Goal: Information Seeking & Learning: Learn about a topic

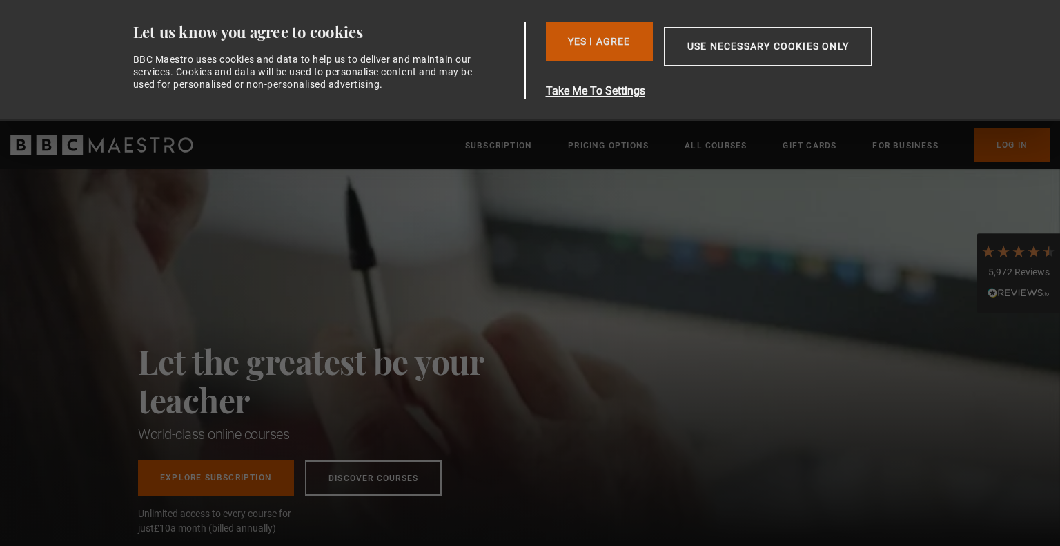
click at [600, 37] on button "Yes I Agree" at bounding box center [599, 41] width 107 height 39
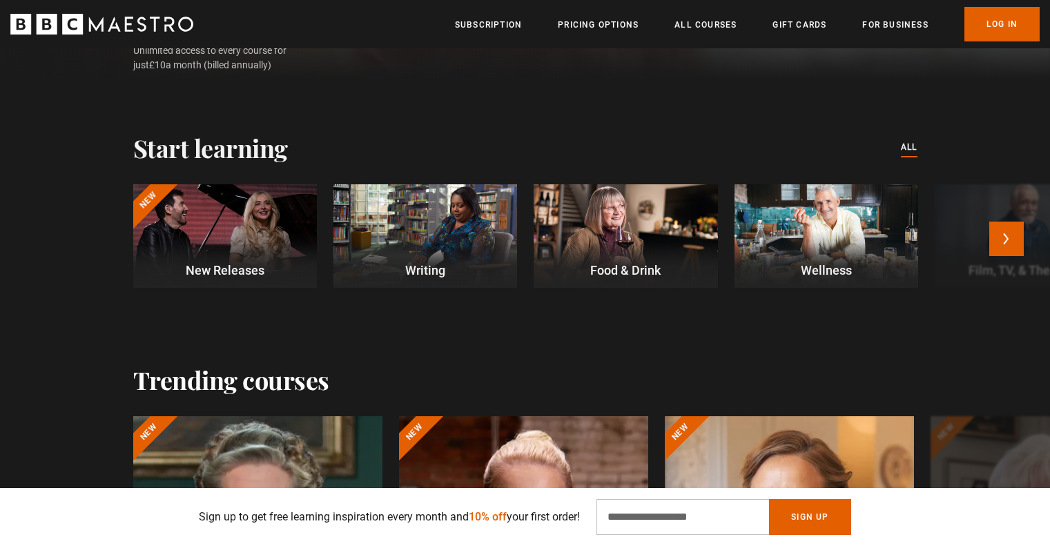
scroll to position [343, 0]
click at [1006, 237] on button "Next" at bounding box center [1006, 238] width 35 height 35
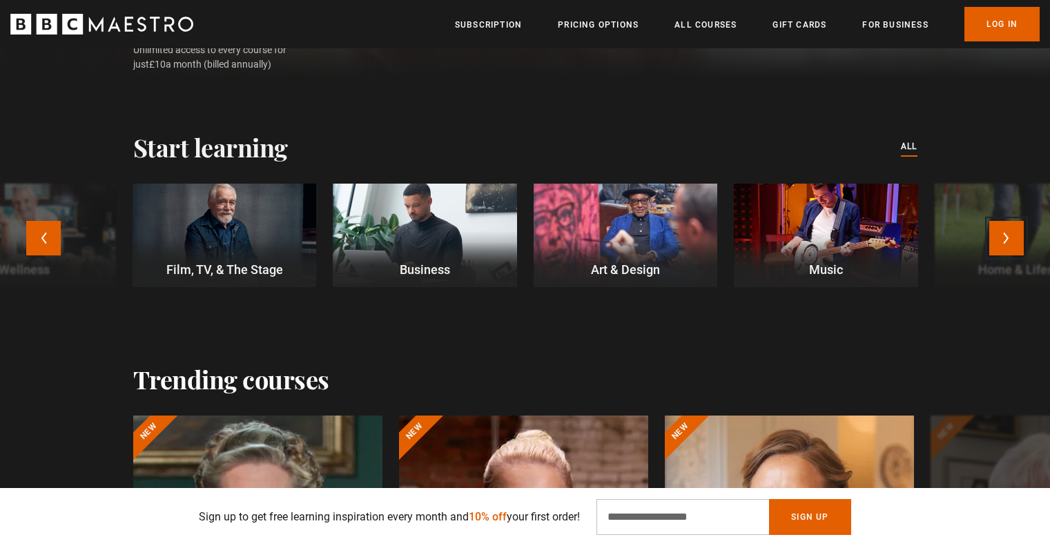
scroll to position [0, 2170]
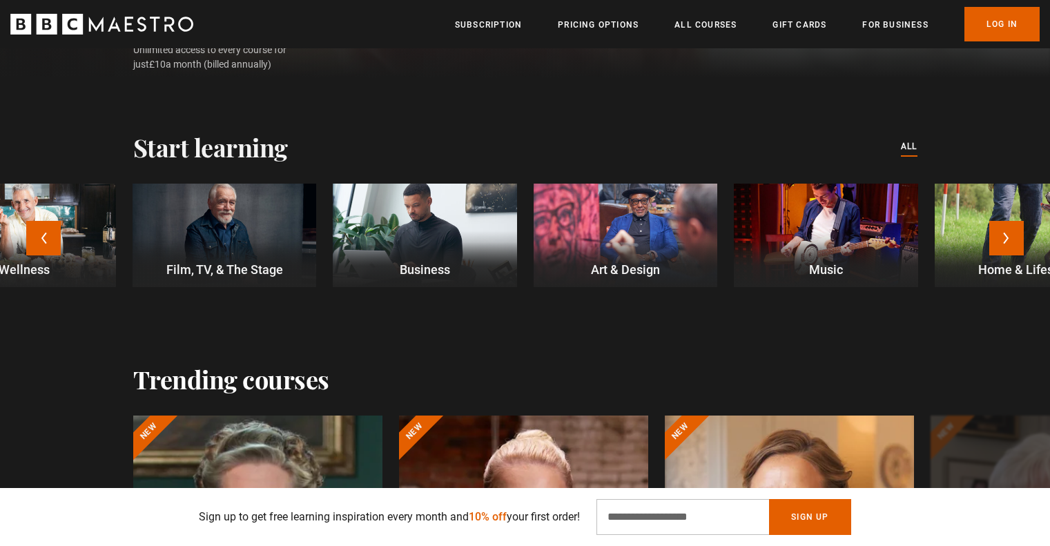
click at [808, 220] on div at bounding box center [826, 236] width 184 height 104
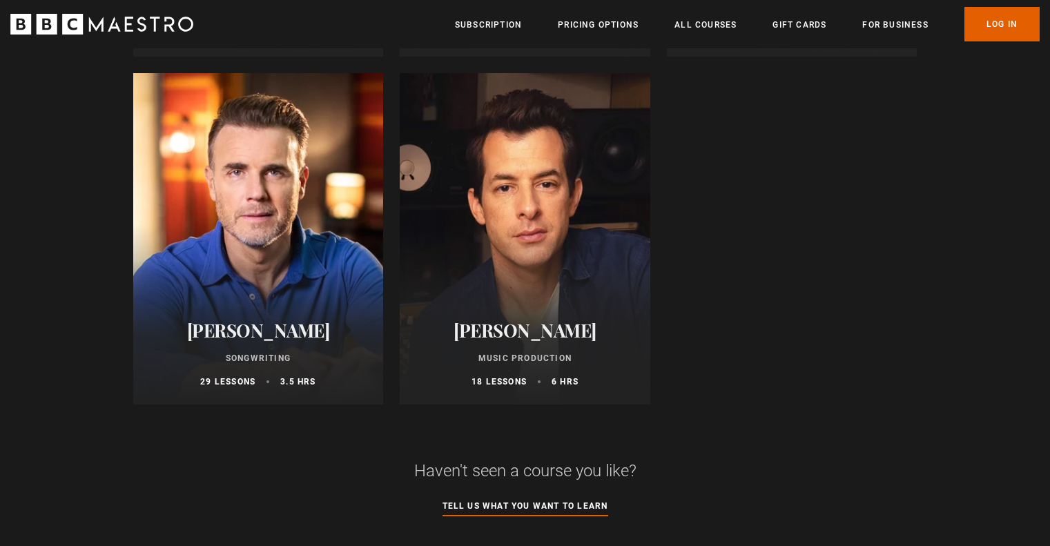
scroll to position [496, 0]
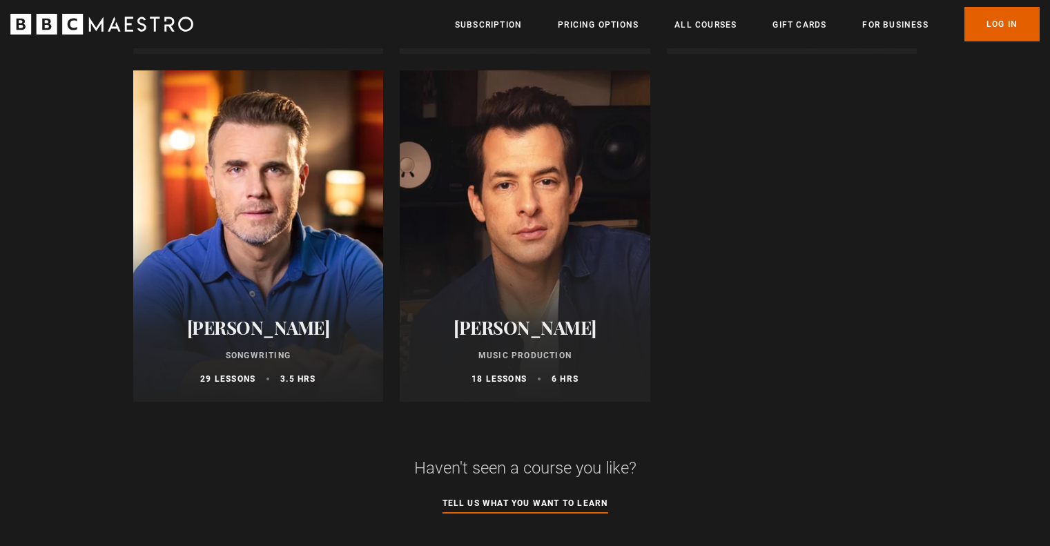
click at [518, 338] on h2 "[PERSON_NAME]" at bounding box center [524, 327] width 217 height 21
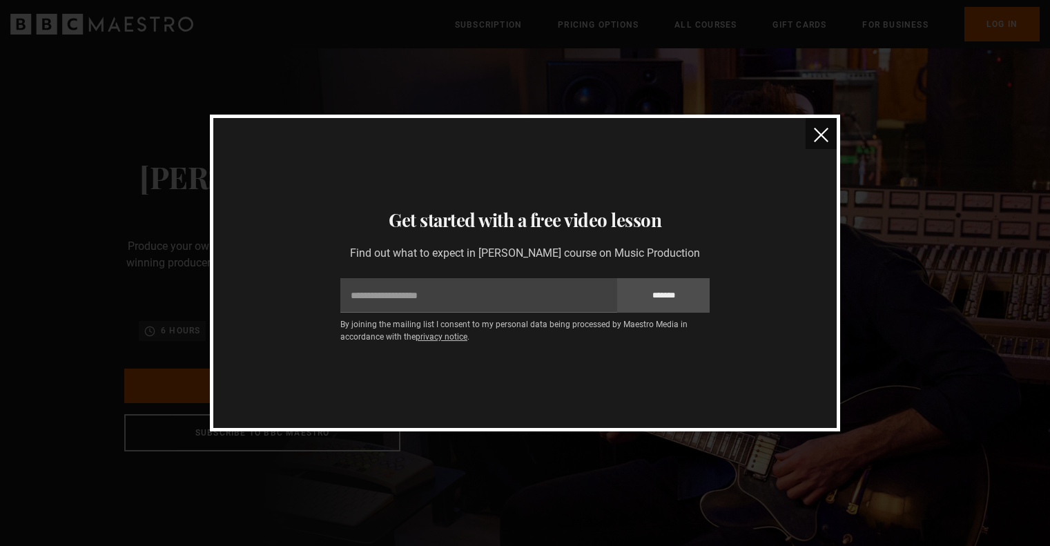
click at [823, 139] on img "close" at bounding box center [821, 135] width 14 height 14
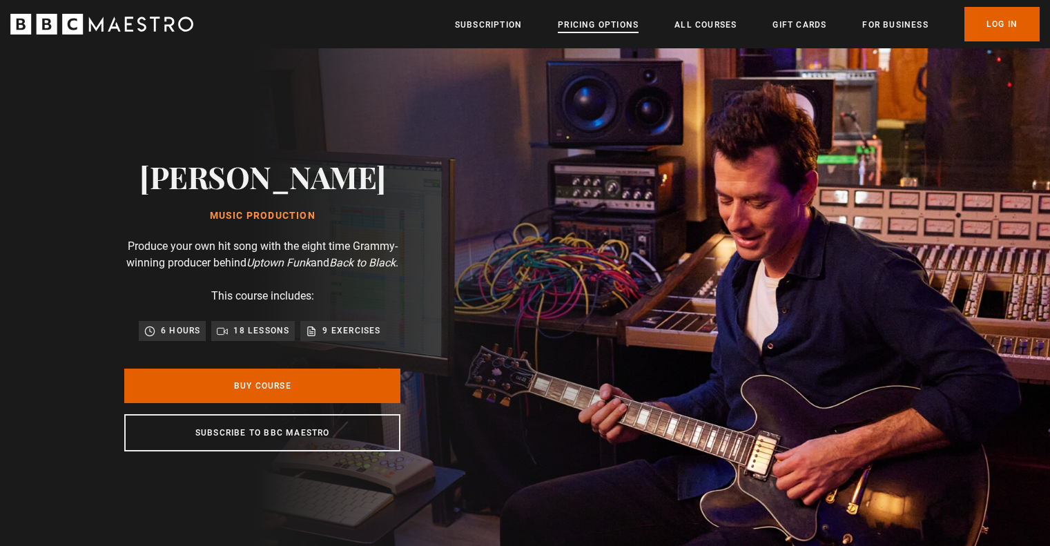
click at [606, 28] on link "Pricing Options" at bounding box center [598, 25] width 81 height 14
